Goal: Transaction & Acquisition: Subscribe to service/newsletter

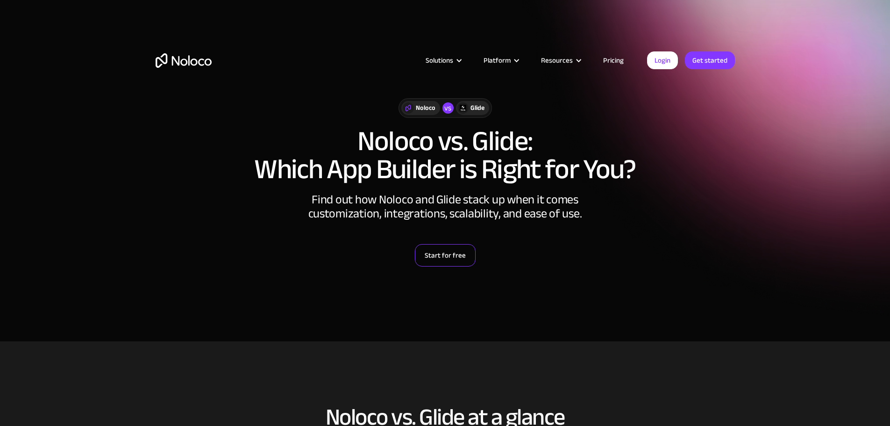
click at [443, 261] on link "Start for free" at bounding box center [445, 255] width 61 height 22
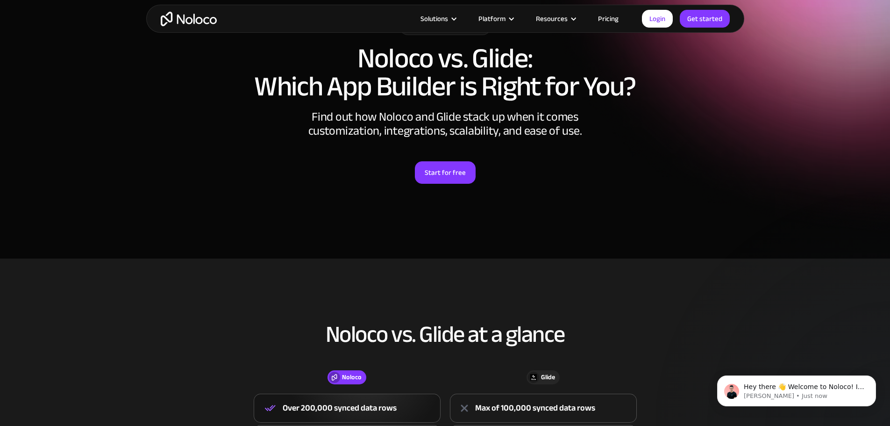
scroll to position [187, 0]
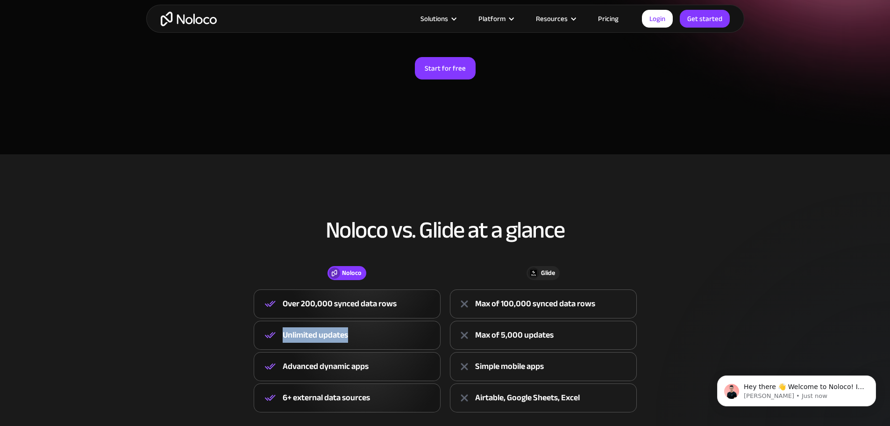
drag, startPoint x: 331, startPoint y: 341, endPoint x: 302, endPoint y: 348, distance: 29.3
click at [287, 338] on div "Unlimited updates" at bounding box center [347, 334] width 187 height 29
drag, startPoint x: 376, startPoint y: 367, endPoint x: 294, endPoint y: 360, distance: 82.1
click at [294, 360] on div "Advanced dynamic apps" at bounding box center [347, 366] width 187 height 29
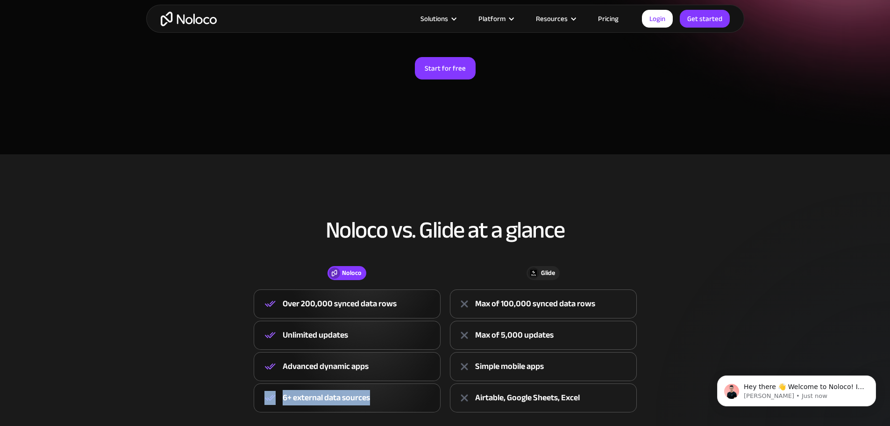
drag, startPoint x: 355, startPoint y: 394, endPoint x: 261, endPoint y: 403, distance: 94.8
click at [260, 403] on div "6+ external data sources" at bounding box center [347, 397] width 187 height 29
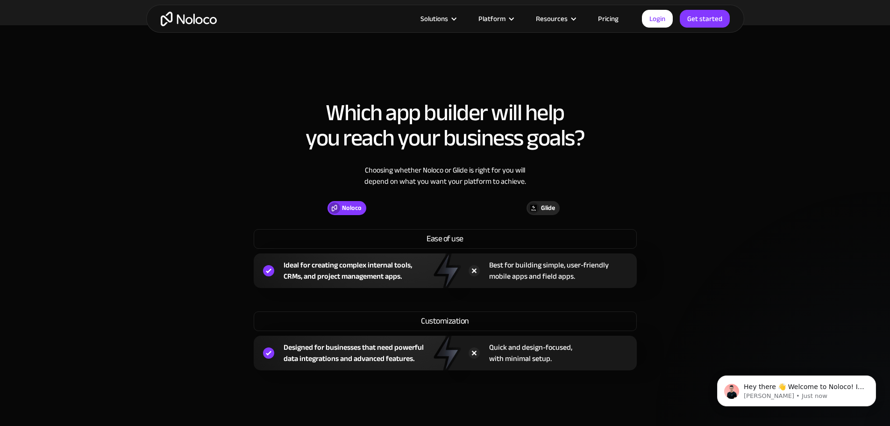
scroll to position [654, 0]
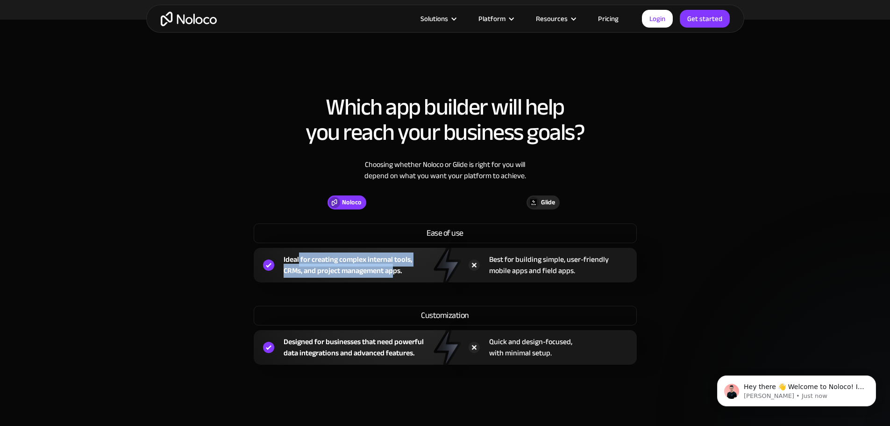
drag, startPoint x: 396, startPoint y: 271, endPoint x: 299, endPoint y: 249, distance: 98.8
click at [299, 249] on div "Ideal for creating complex internal tools, CRMs, and project management apps." at bounding box center [350, 265] width 192 height 35
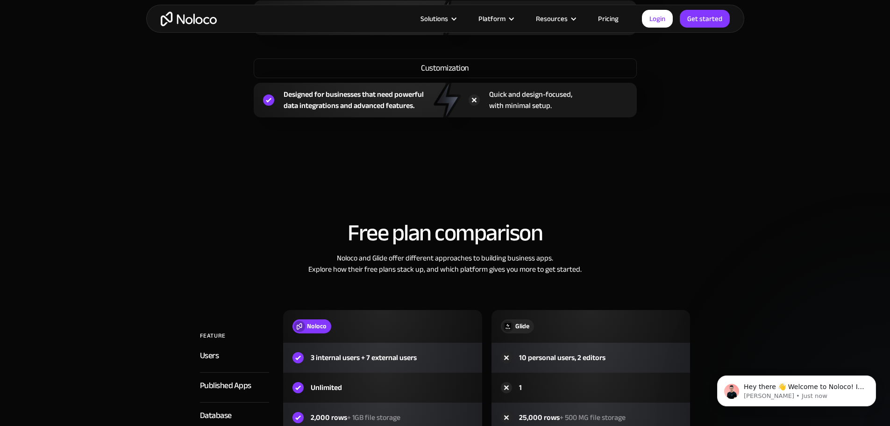
scroll to position [1028, 0]
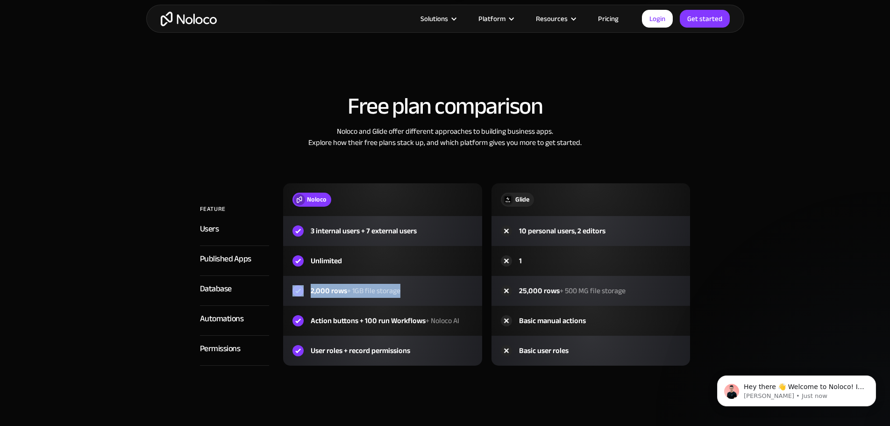
drag, startPoint x: 398, startPoint y: 288, endPoint x: 291, endPoint y: 291, distance: 106.1
click at [287, 289] on div "2,000 rows + 1GB file storage" at bounding box center [382, 291] width 199 height 30
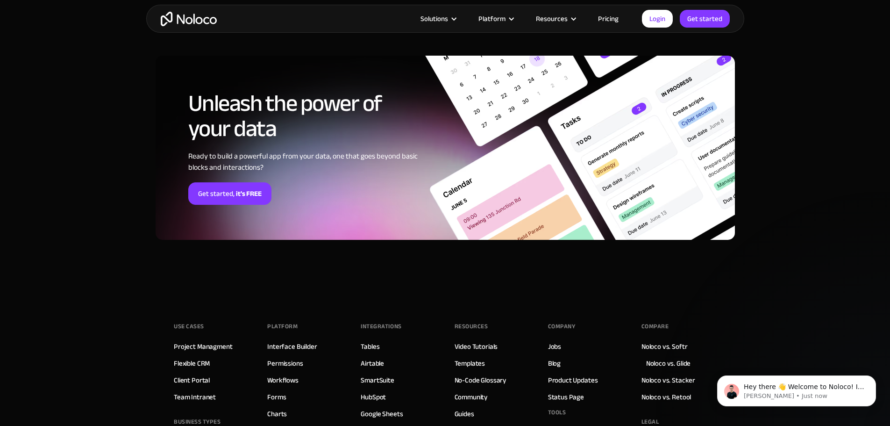
scroll to position [2523, 0]
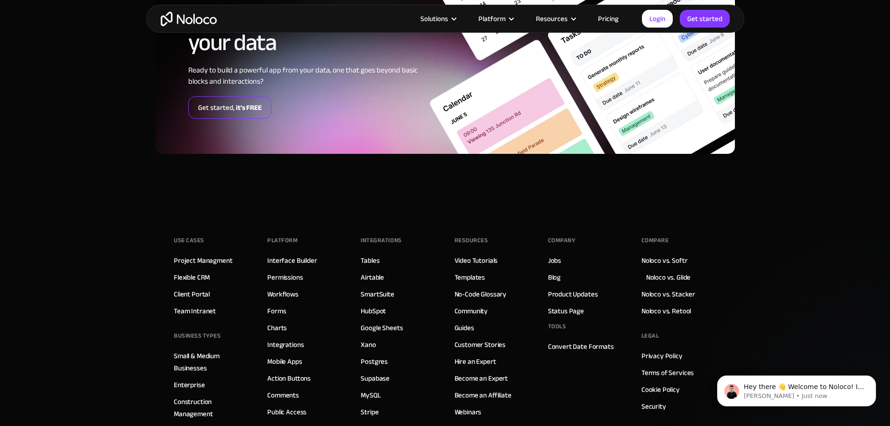
click at [231, 102] on link "Get started, it's FREE" at bounding box center [229, 107] width 83 height 22
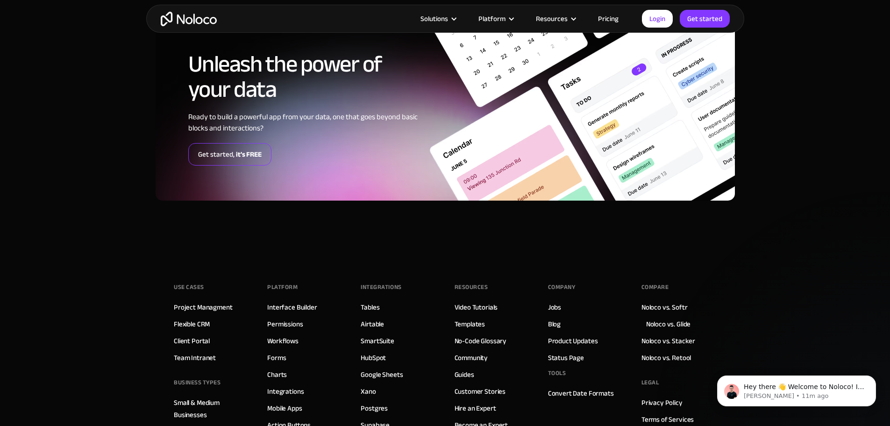
scroll to position [2429, 0]
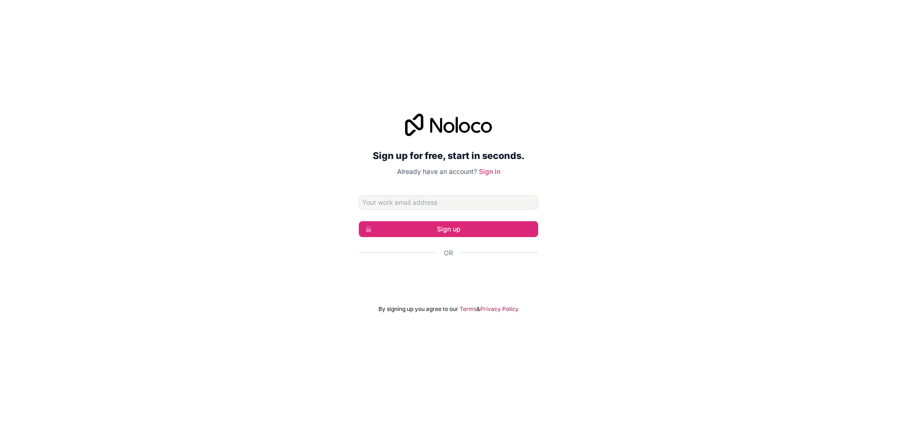
click at [436, 204] on input "Email address" at bounding box center [448, 202] width 179 height 15
click at [559, 165] on div "Sign up for free, start in seconds. Already have an account? Sign in Sign up Or…" at bounding box center [448, 212] width 897 height 225
click at [426, 193] on div "Sign up for free, start in seconds. Already have an account? Sign in Sign up Or…" at bounding box center [448, 213] width 179 height 199
click at [438, 202] on input "Email address" at bounding box center [448, 202] width 179 height 15
click at [447, 205] on input "Email address" at bounding box center [448, 202] width 179 height 15
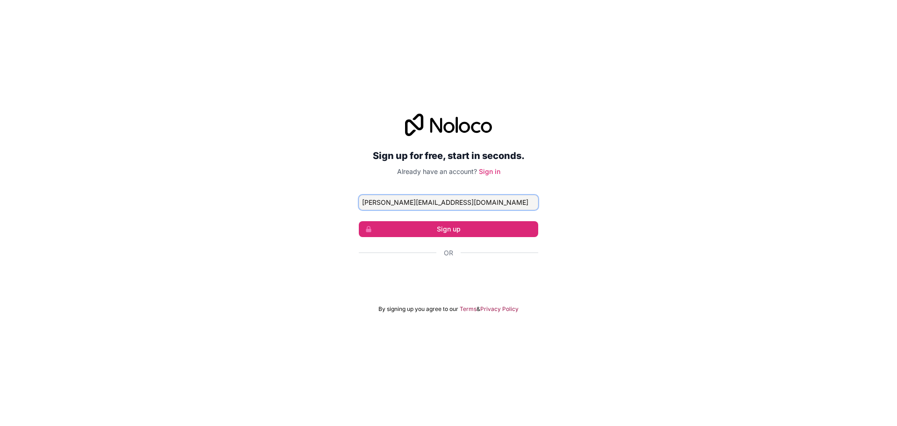
type input "jon.fernandez8@hotmail.com"
click button "Sign up" at bounding box center [448, 229] width 179 height 16
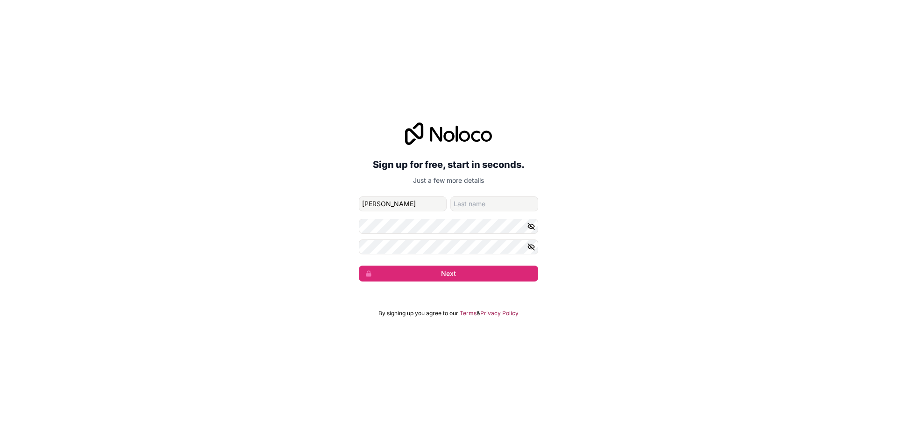
type input "Jonathan"
type input "Fernandez"
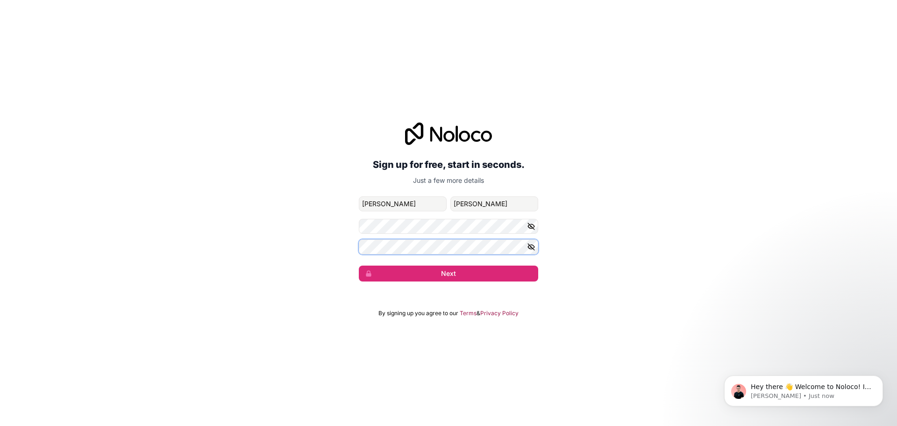
click at [359, 265] on button "Next" at bounding box center [448, 273] width 179 height 16
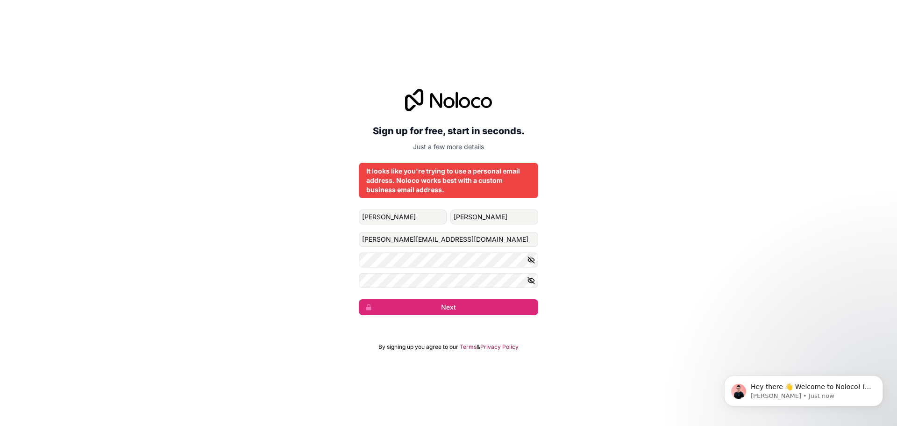
click at [782, 246] on div "Sign up for free, start in seconds. Just a few more details It looks like you'r…" at bounding box center [448, 202] width 897 height 252
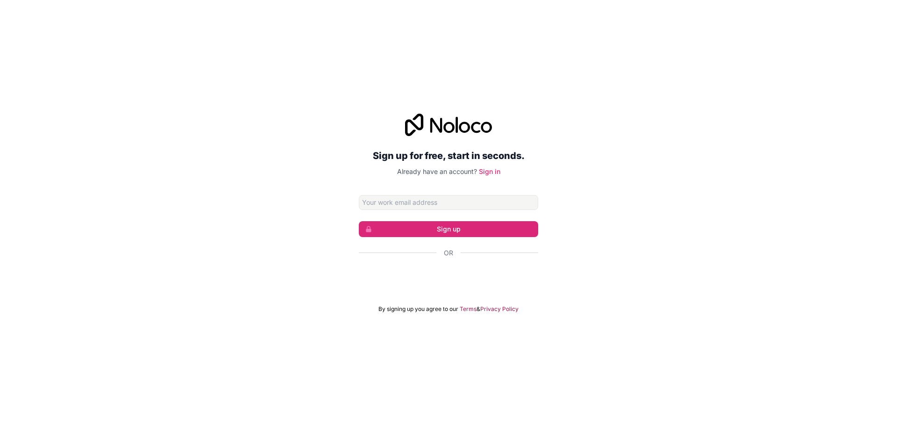
click at [387, 198] on input "Email address" at bounding box center [448, 202] width 179 height 15
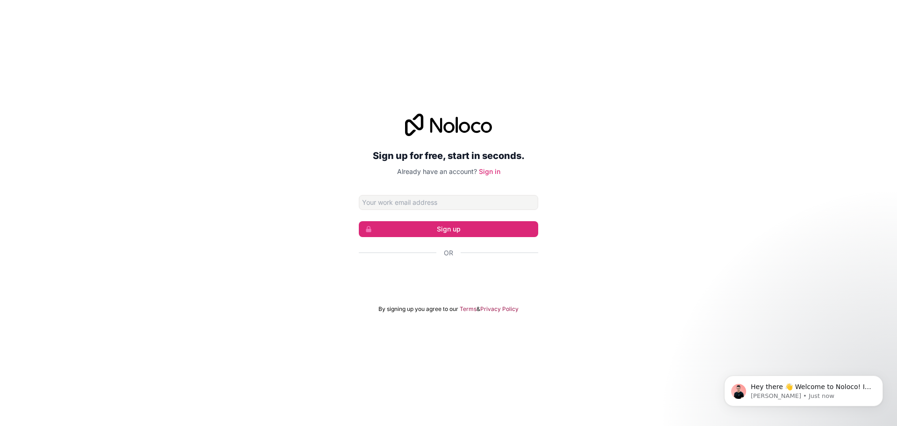
click at [0, 425] on com-1password-button at bounding box center [0, 426] width 0 height 0
type input "jon.fernandez@badgermapping.com"
click at [0, 425] on com-1password-button at bounding box center [0, 426] width 0 height 0
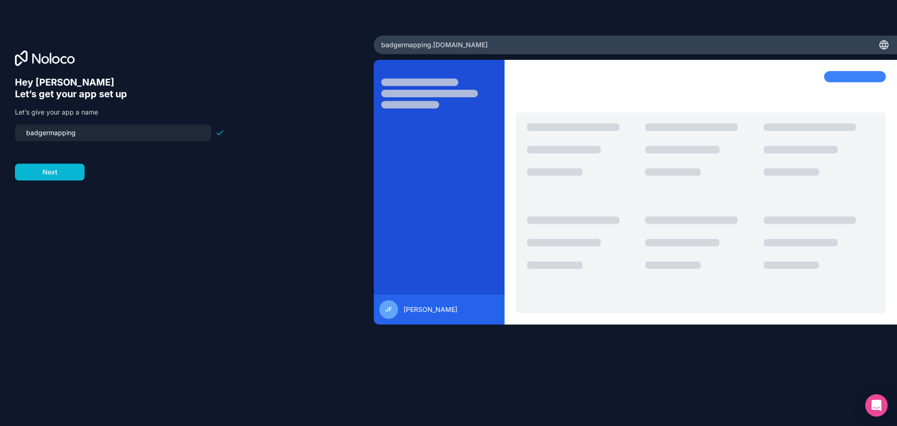
drag, startPoint x: 109, startPoint y: 133, endPoint x: 67, endPoint y: 134, distance: 42.5
click at [0, 121] on html "Hey Jonathan 👋 Let’s get your app set up Let’s give your app a name badgermappi…" at bounding box center [448, 213] width 897 height 426
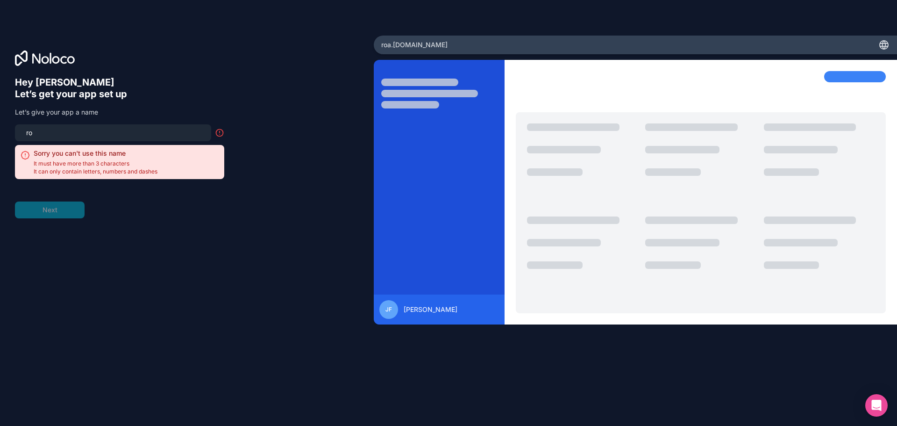
type input "r"
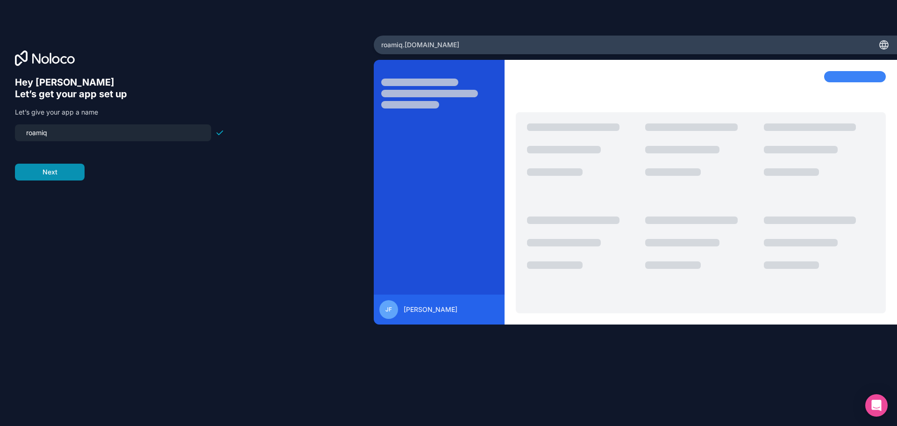
type input "roamiq"
click at [65, 169] on button "Next" at bounding box center [50, 171] width 70 height 17
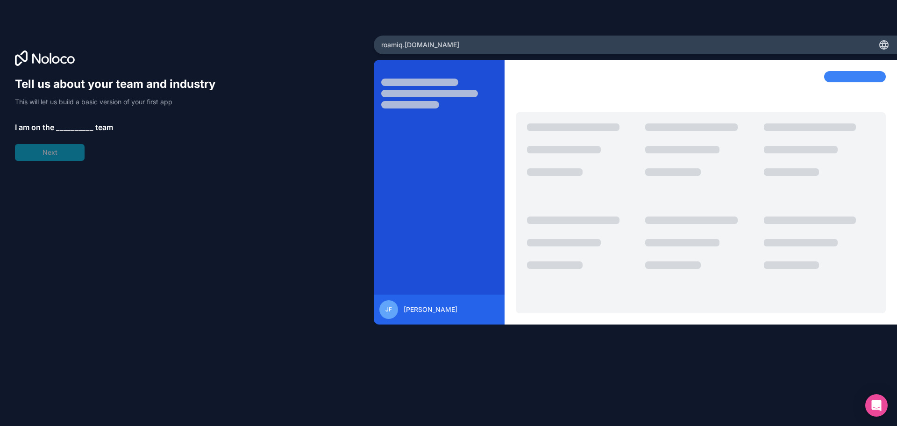
click at [68, 125] on span "__________" at bounding box center [74, 126] width 37 height 11
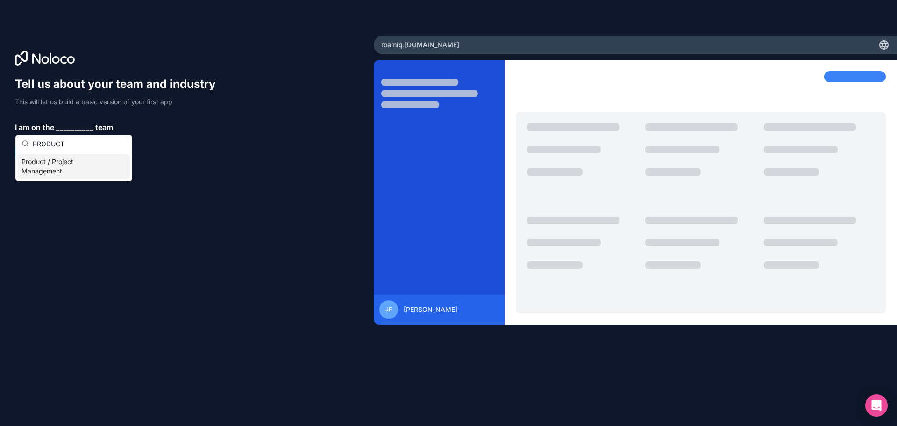
type input "PRODUCT"
click at [75, 168] on div "Product / Project Management" at bounding box center [74, 166] width 112 height 24
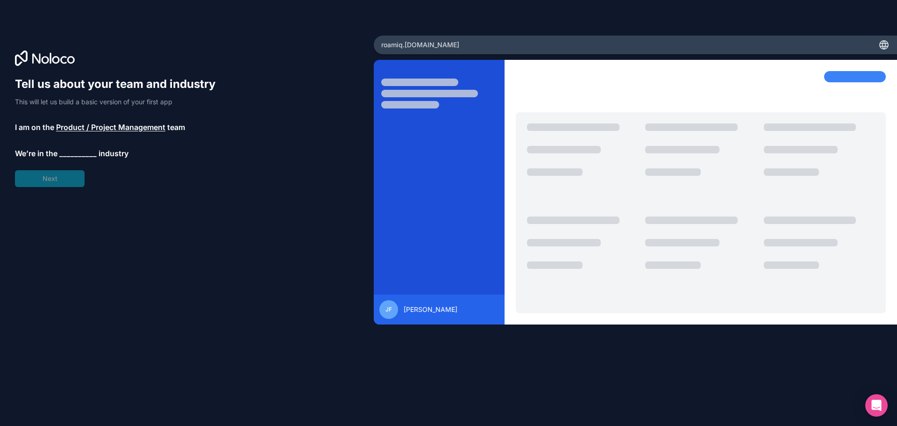
click at [73, 152] on span "__________" at bounding box center [77, 153] width 37 height 11
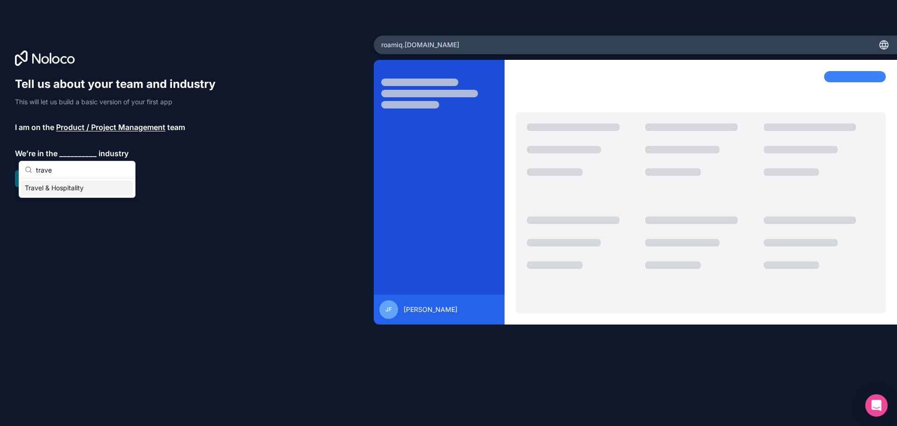
type input "trave"
click at [72, 190] on div "Travel & Hospitality" at bounding box center [77, 187] width 112 height 15
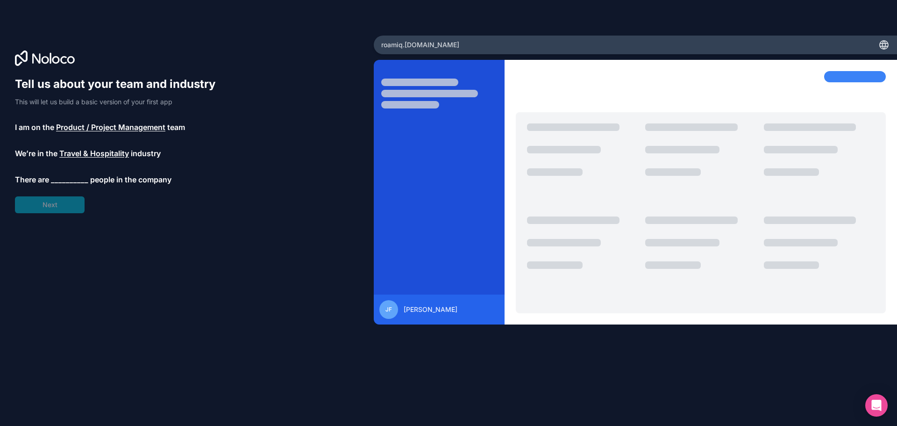
click at [64, 179] on span "__________" at bounding box center [69, 179] width 37 height 11
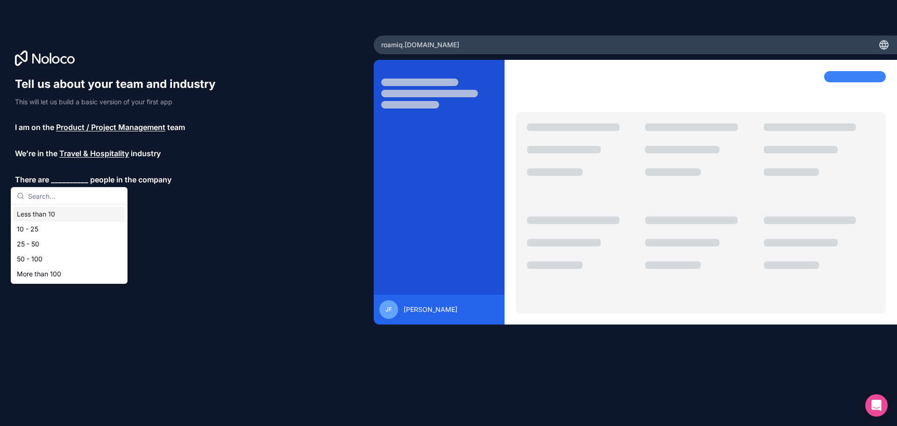
click at [80, 217] on div "Less than 10" at bounding box center [69, 213] width 112 height 15
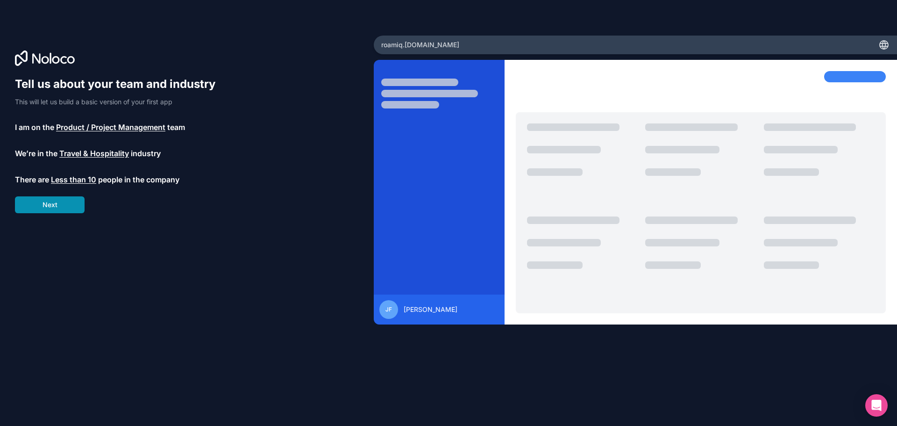
click at [60, 213] on div "Tell us about your team and industry This will let us build a basic version of …" at bounding box center [187, 226] width 344 height 299
click at [63, 207] on button "Next" at bounding box center [50, 204] width 70 height 17
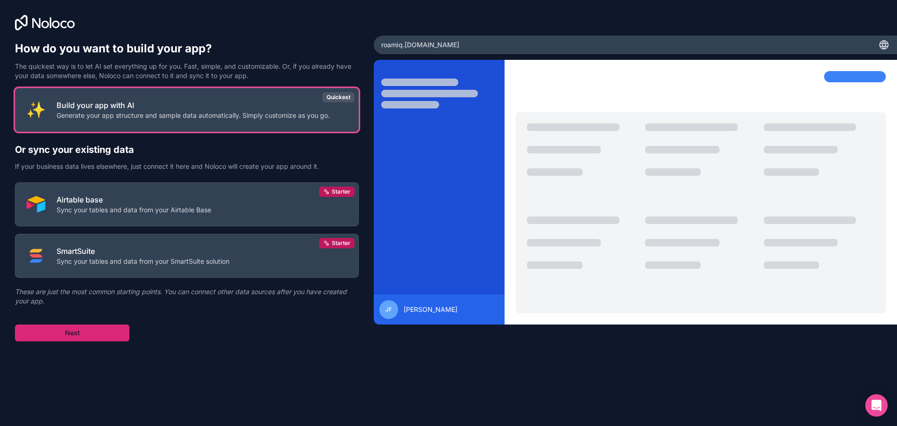
click at [95, 335] on button "Next" at bounding box center [72, 332] width 114 height 17
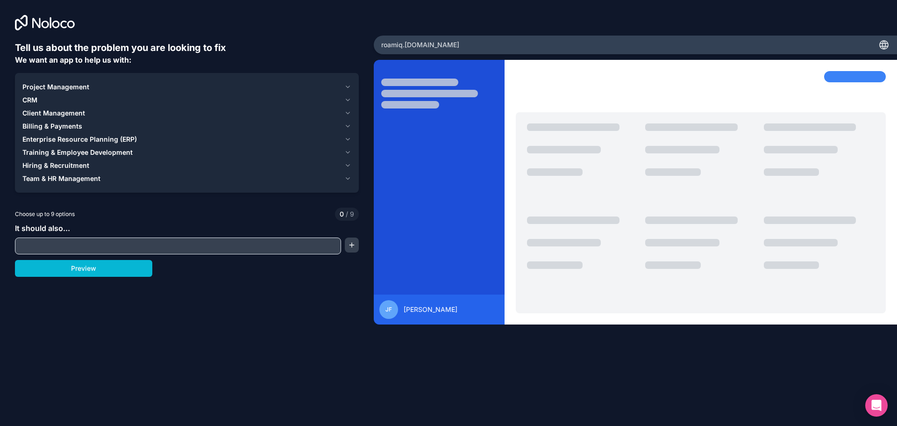
click at [96, 249] on input "text" at bounding box center [177, 245] width 321 height 13
drag, startPoint x: 89, startPoint y: 177, endPoint x: 84, endPoint y: 175, distance: 4.9
click at [88, 177] on span "Team & HR Management" at bounding box center [61, 178] width 78 height 9
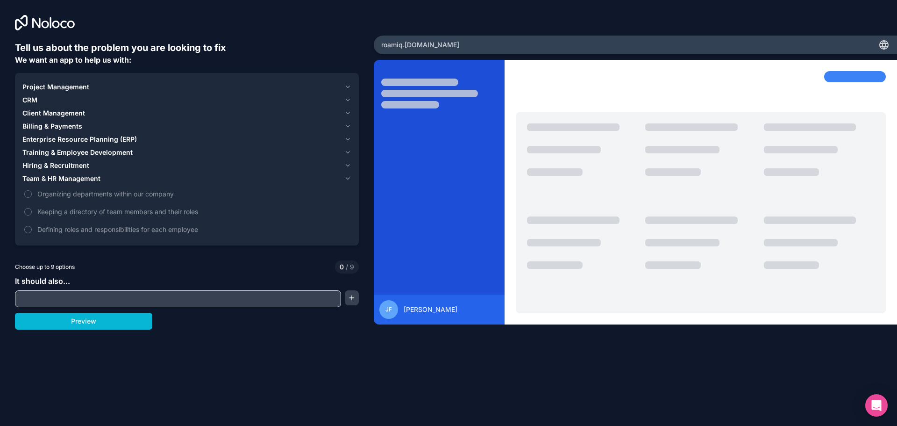
click at [82, 176] on span "Team & HR Management" at bounding box center [61, 178] width 78 height 9
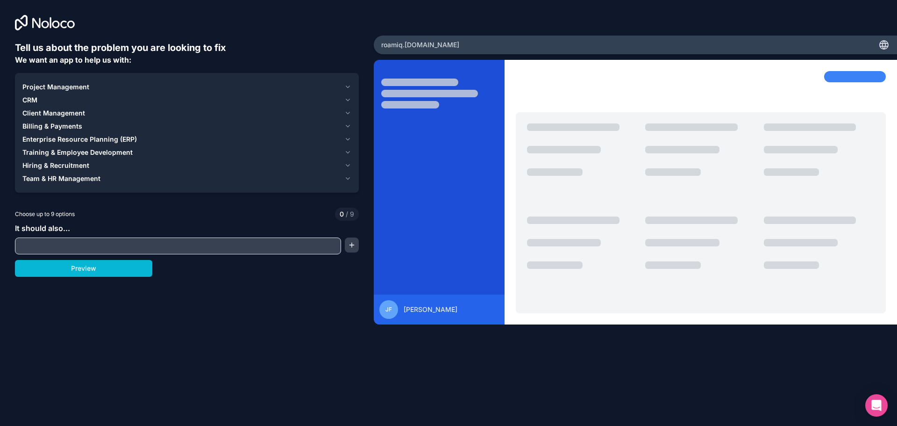
click at [78, 167] on span "Hiring & Recruitment" at bounding box center [55, 165] width 67 height 9
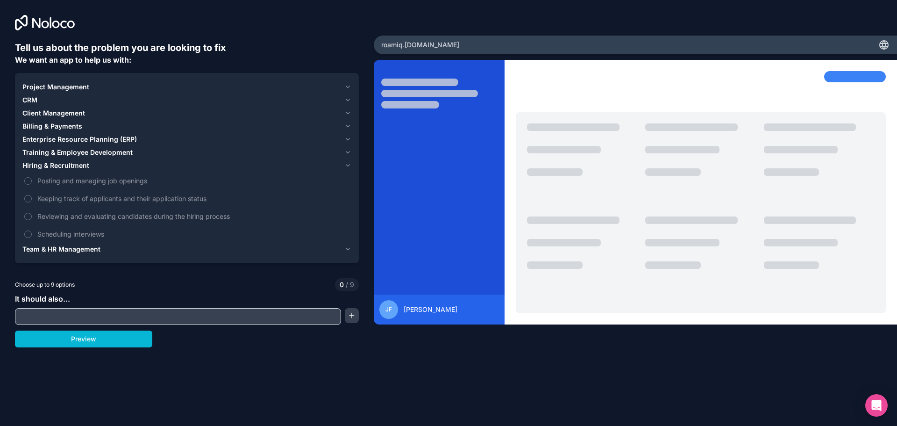
click at [75, 166] on span "Hiring & Recruitment" at bounding box center [55, 165] width 67 height 9
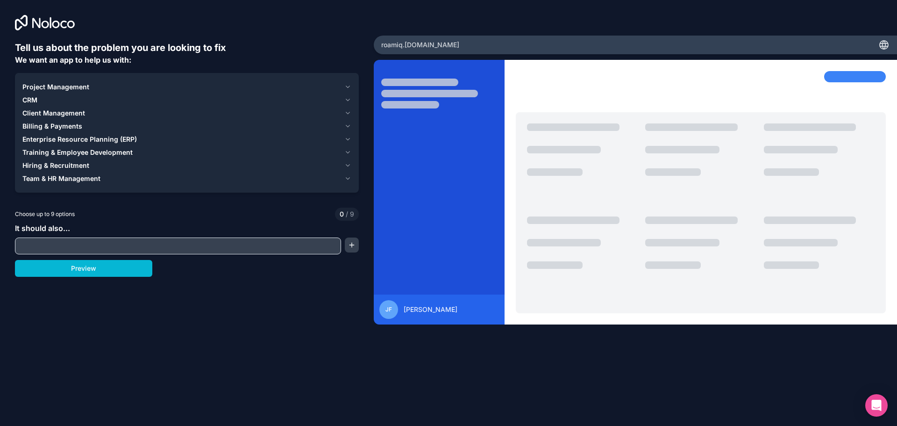
click at [76, 153] on span "Training & Employee Development" at bounding box center [77, 152] width 110 height 9
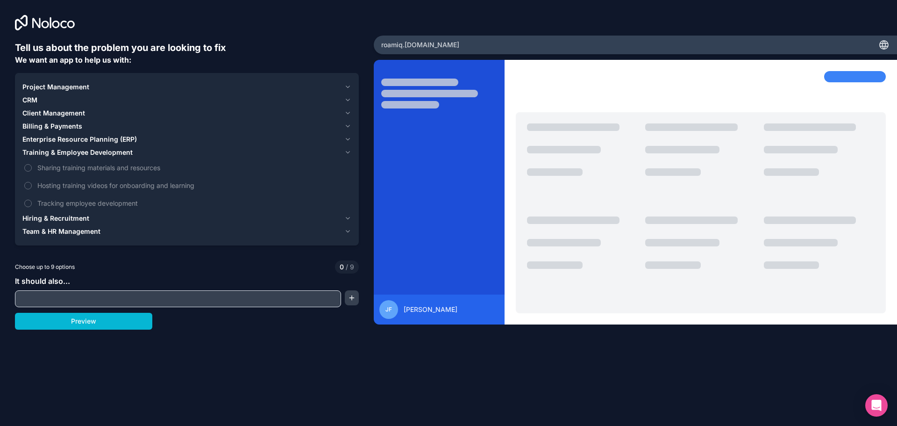
click at [75, 151] on span "Training & Employee Development" at bounding box center [77, 152] width 110 height 9
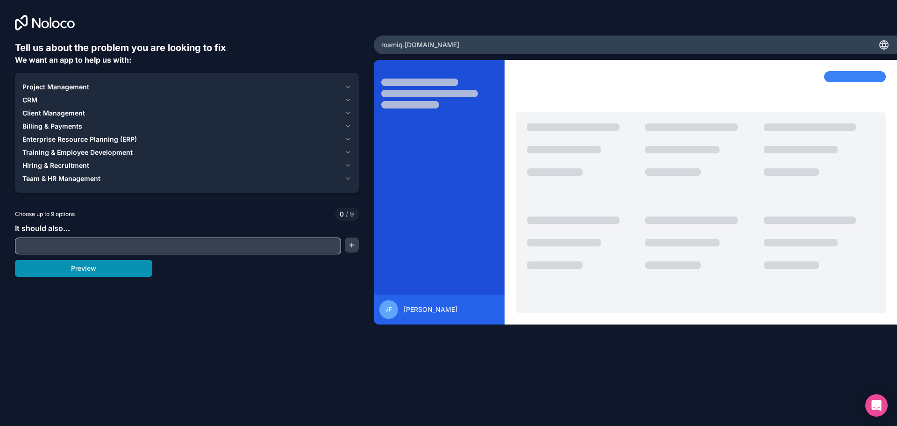
click at [107, 270] on button "Preview" at bounding box center [83, 268] width 137 height 17
click at [57, 87] on span "Project Management" at bounding box center [55, 86] width 67 height 9
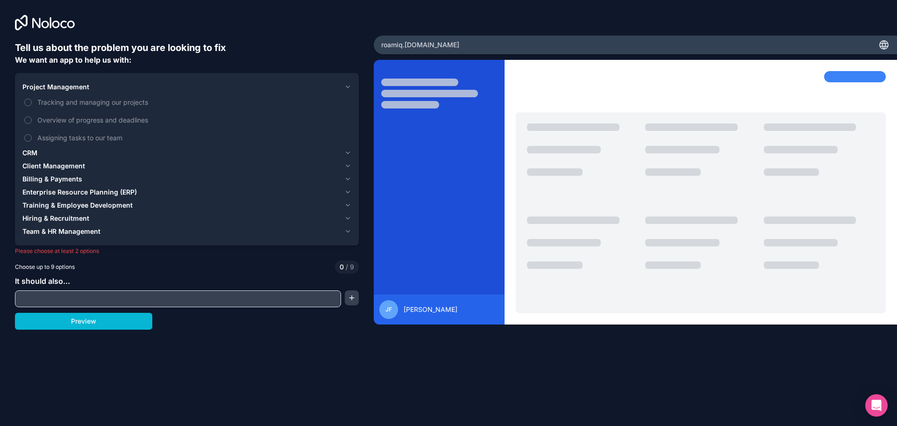
drag, startPoint x: 57, startPoint y: 90, endPoint x: 60, endPoint y: 104, distance: 14.2
click at [57, 91] on span "Project Management" at bounding box center [55, 86] width 67 height 9
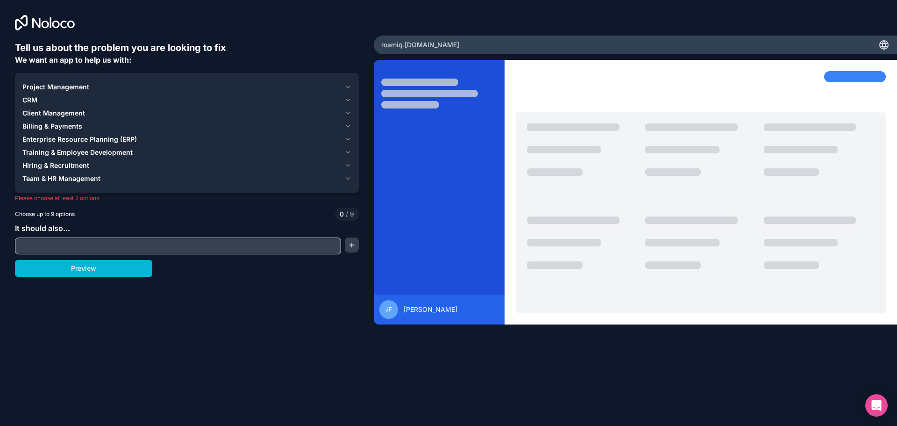
click at [60, 167] on span "Hiring & Recruitment" at bounding box center [55, 165] width 67 height 9
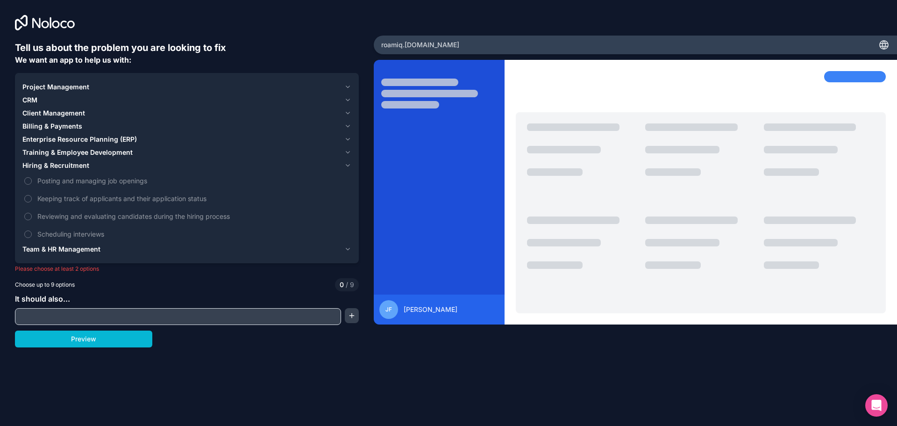
click at [57, 166] on span "Hiring & Recruitment" at bounding box center [55, 165] width 67 height 9
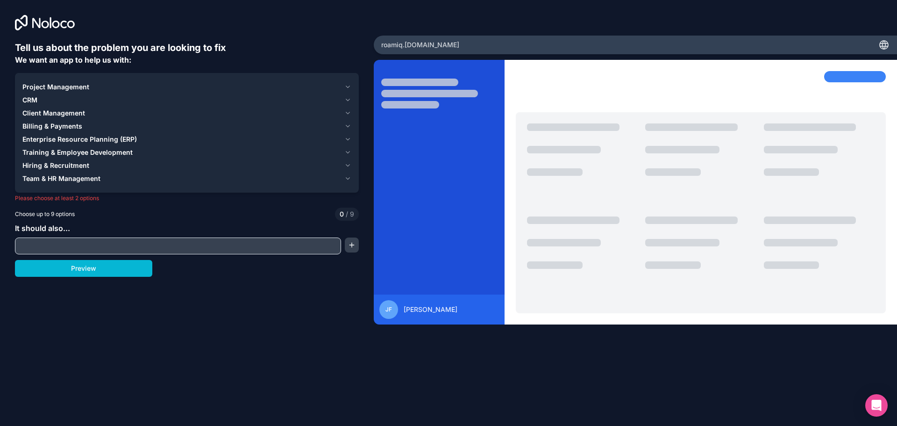
click at [87, 88] on span "Project Management" at bounding box center [55, 86] width 67 height 9
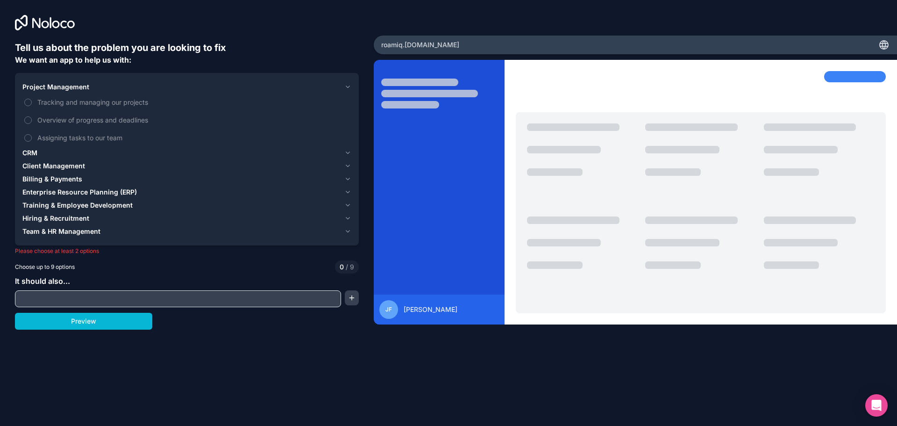
click at [55, 88] on span "Project Management" at bounding box center [55, 86] width 67 height 9
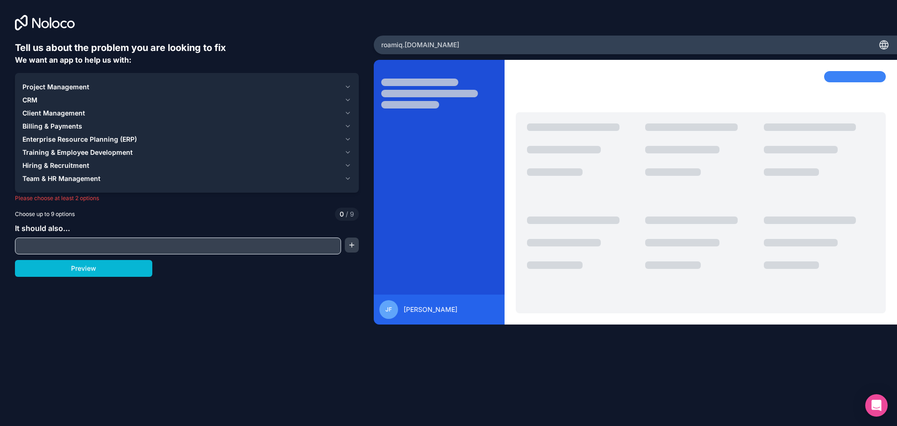
click at [39, 104] on div "CRM" at bounding box center [181, 99] width 318 height 9
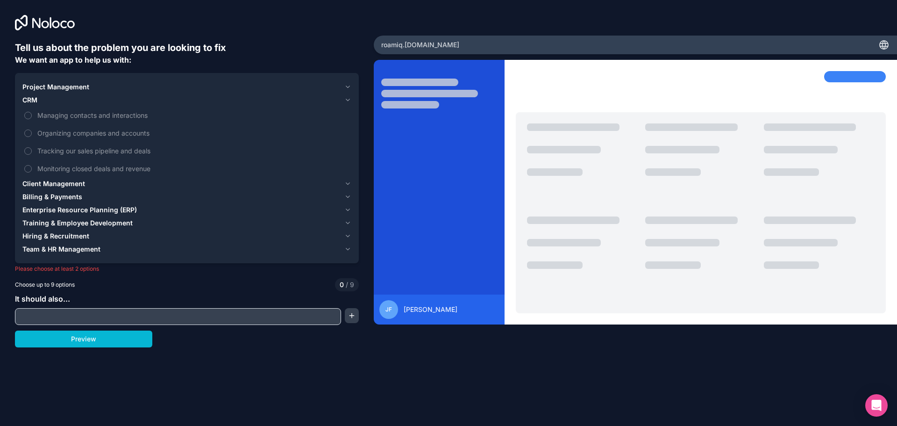
drag, startPoint x: 31, startPoint y: 98, endPoint x: 34, endPoint y: 104, distance: 6.9
click at [31, 98] on span "CRM" at bounding box center [29, 99] width 15 height 9
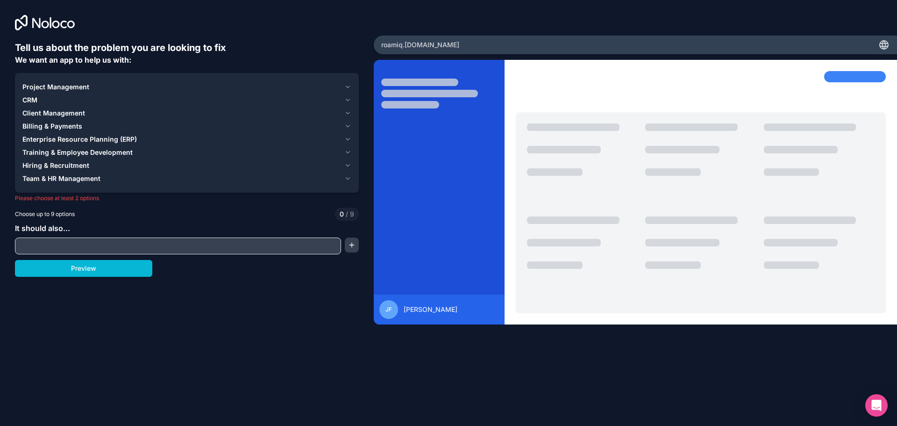
click at [39, 112] on span "Client Management" at bounding box center [53, 112] width 63 height 9
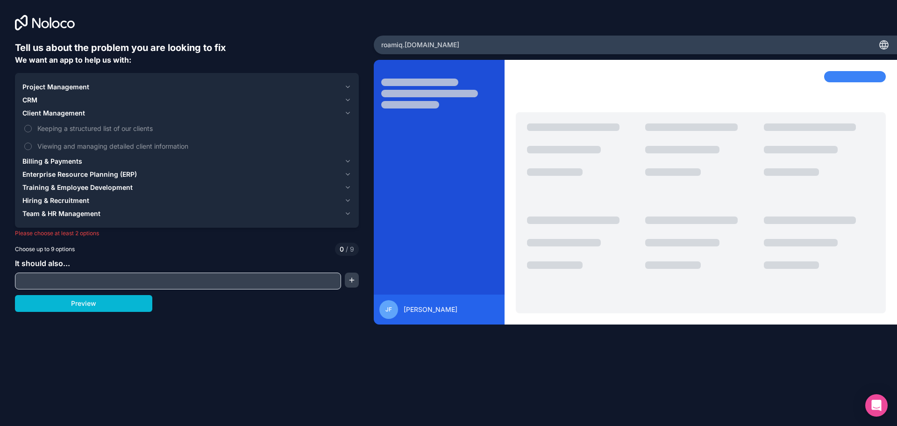
drag, startPoint x: 36, startPoint y: 111, endPoint x: 58, endPoint y: 220, distance: 111.2
click at [36, 112] on span "Client Management" at bounding box center [53, 112] width 63 height 9
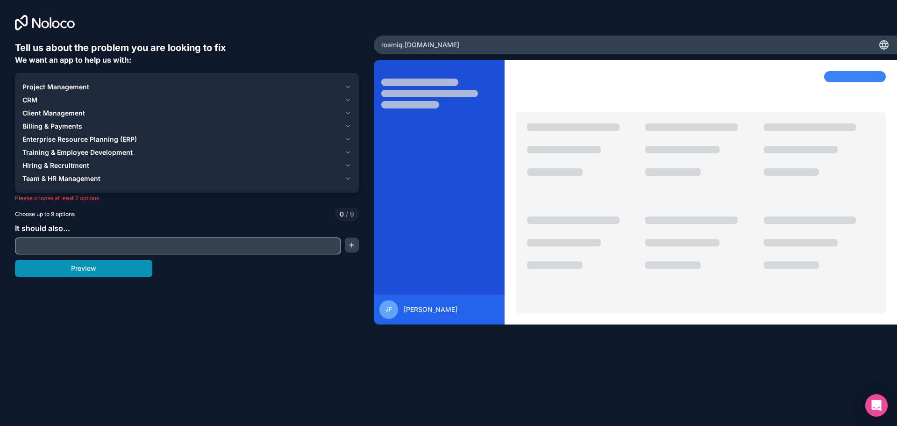
click at [83, 275] on button "Preview" at bounding box center [83, 268] width 137 height 17
click at [597, 291] on div at bounding box center [582, 258] width 111 height 85
click at [443, 300] on div "JF Jonathan Fernández" at bounding box center [439, 309] width 120 height 19
click at [47, 86] on span "Project Management" at bounding box center [55, 86] width 67 height 9
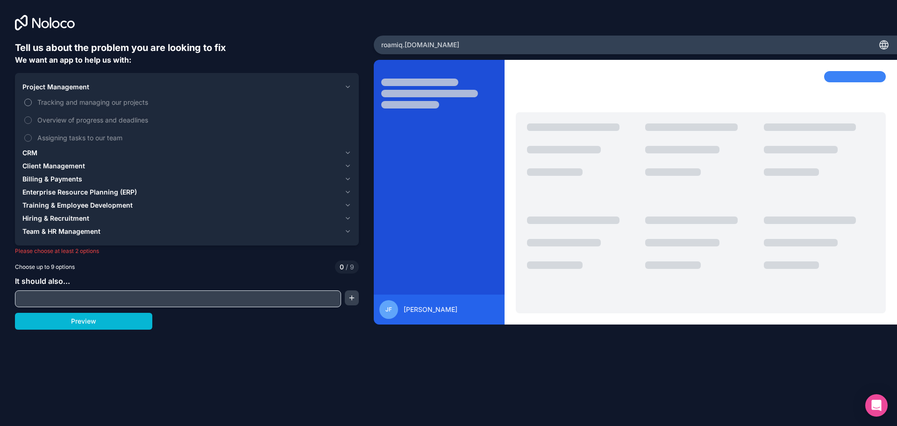
click at [53, 98] on span "Tracking and managing our projects" at bounding box center [193, 102] width 312 height 10
click at [32, 99] on button "Tracking and managing our projects" at bounding box center [27, 102] width 7 height 7
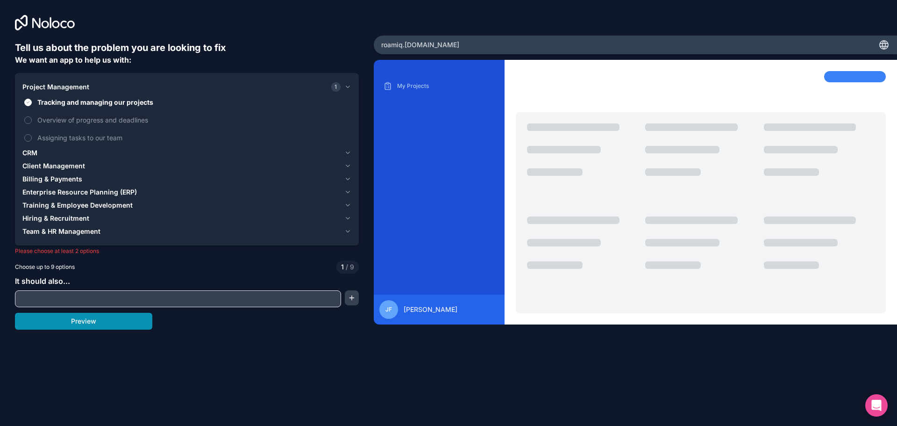
click at [142, 325] on button "Preview" at bounding box center [83, 321] width 137 height 17
click at [107, 299] on input "text" at bounding box center [177, 298] width 321 height 13
click at [94, 327] on button "Preview" at bounding box center [83, 321] width 137 height 17
click at [90, 119] on span "Overview of progress and deadlines" at bounding box center [193, 120] width 312 height 10
click at [32, 119] on button "Overview of progress and deadlines" at bounding box center [27, 119] width 7 height 7
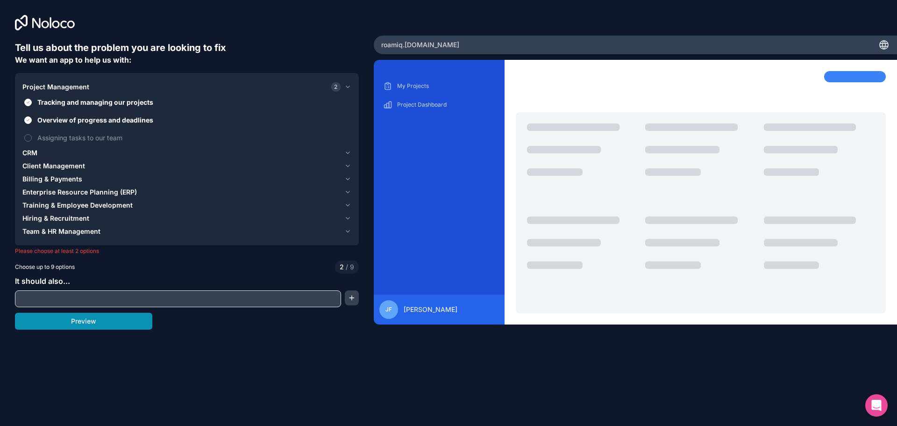
click at [123, 323] on button "Preview" at bounding box center [83, 321] width 137 height 17
